Goal: Task Accomplishment & Management: Complete application form

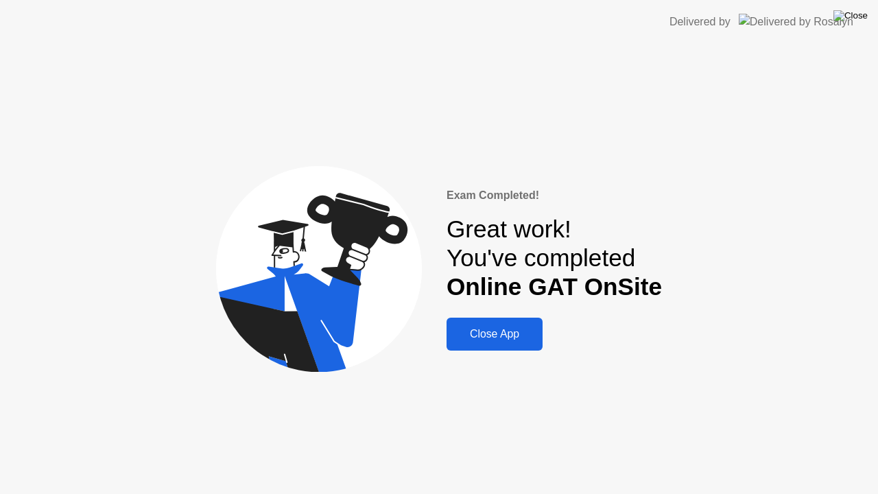
click at [856, 19] on img at bounding box center [851, 15] width 34 height 11
click at [855, 19] on img at bounding box center [851, 15] width 34 height 11
